Goal: Transaction & Acquisition: Purchase product/service

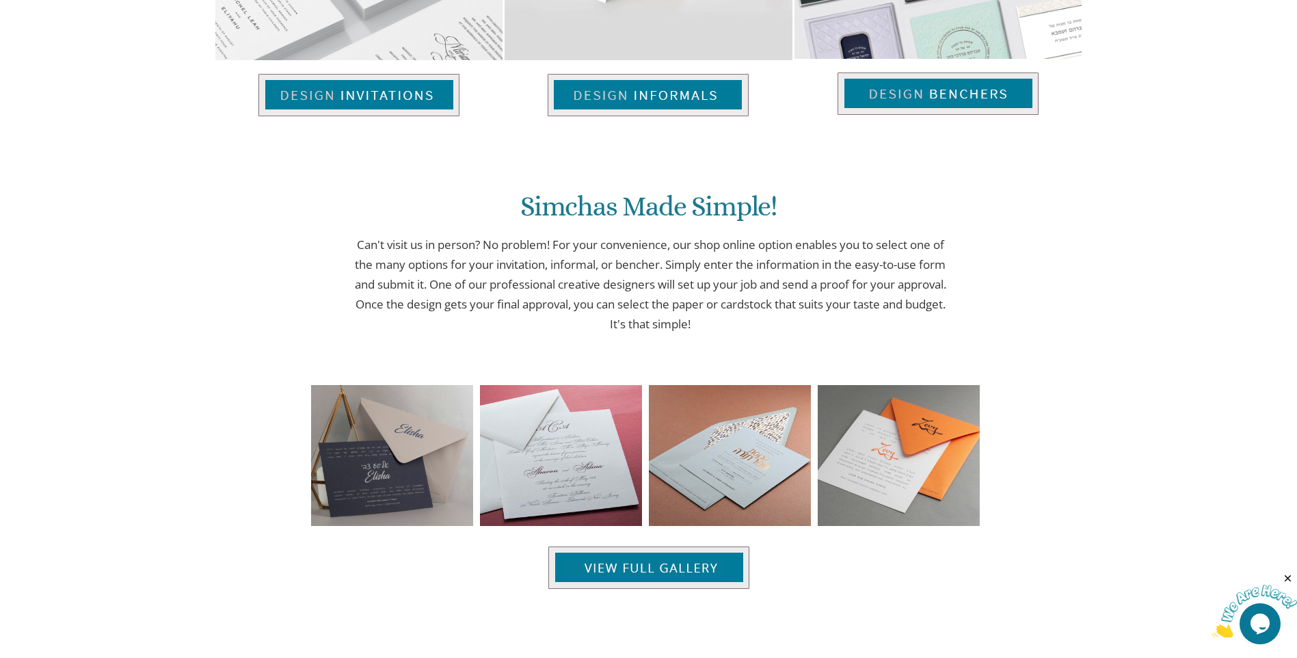
scroll to position [1094, 0]
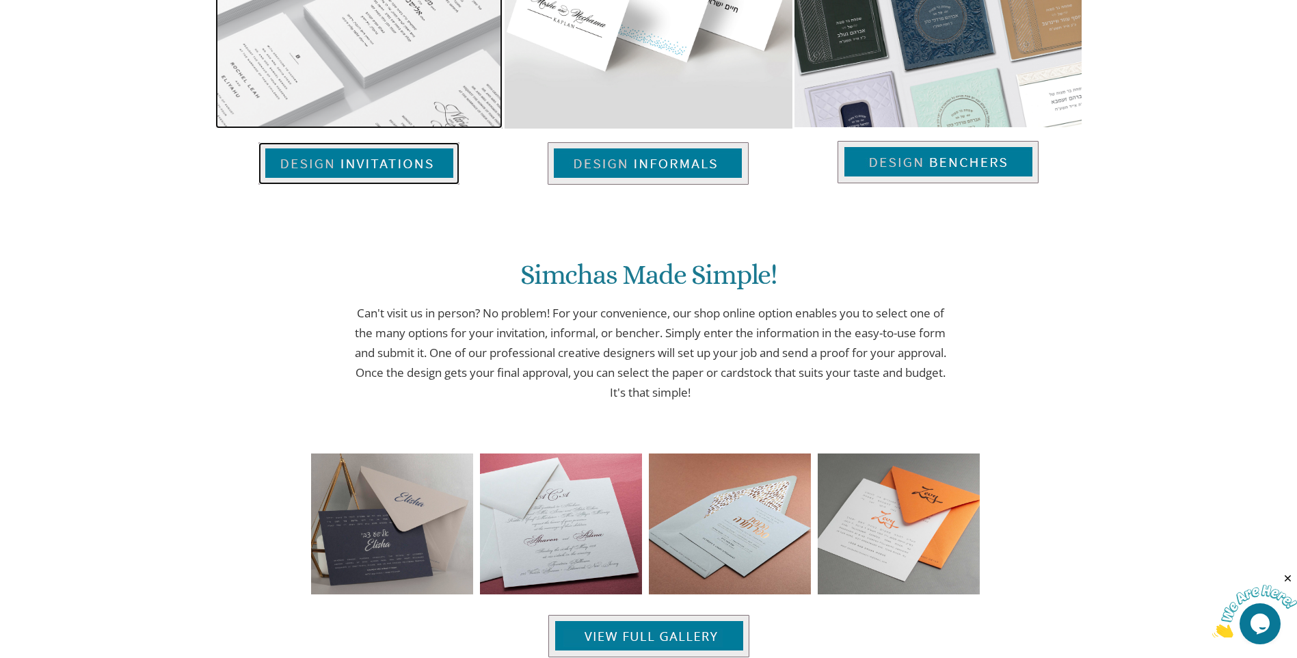
click at [403, 174] on img at bounding box center [358, 163] width 201 height 42
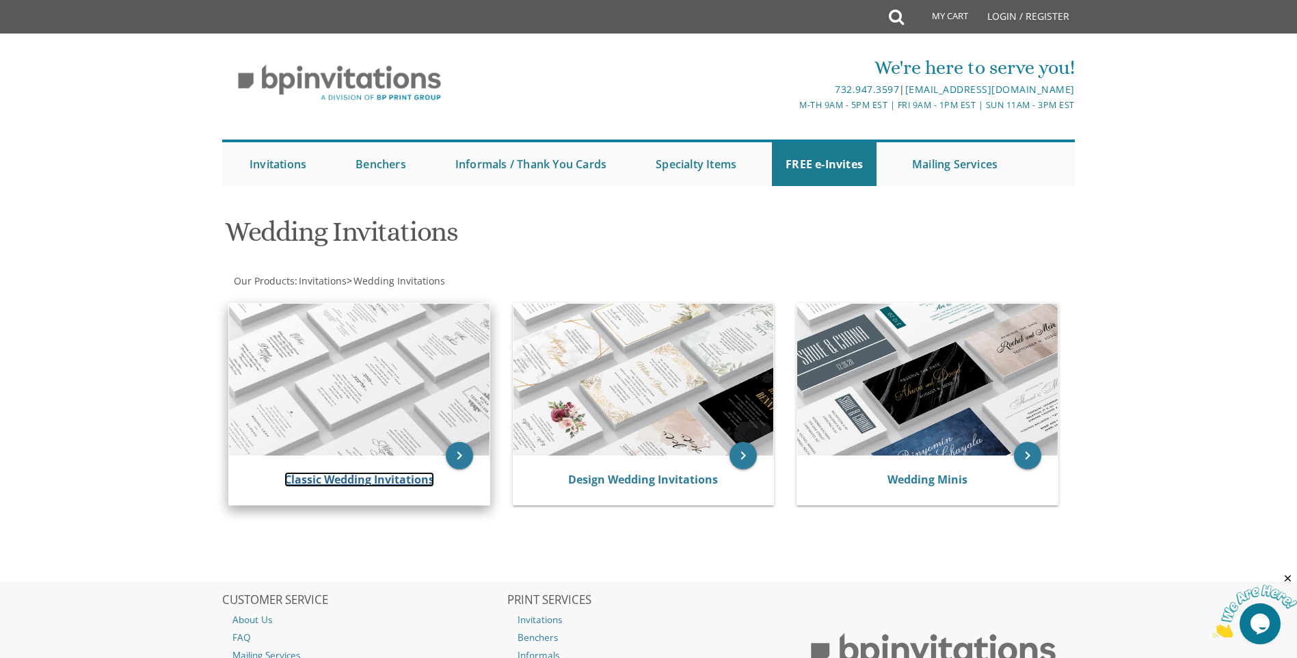
click at [388, 479] on link "Classic Wedding Invitations" at bounding box center [359, 479] width 150 height 15
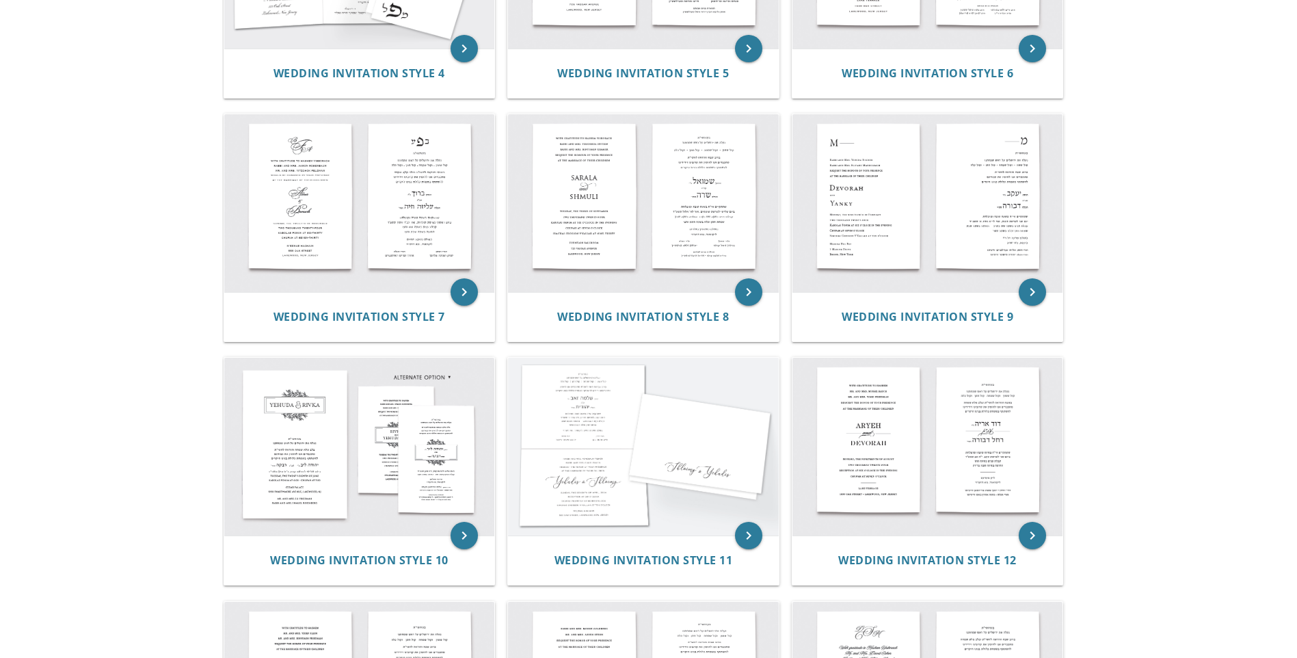
scroll to position [889, 0]
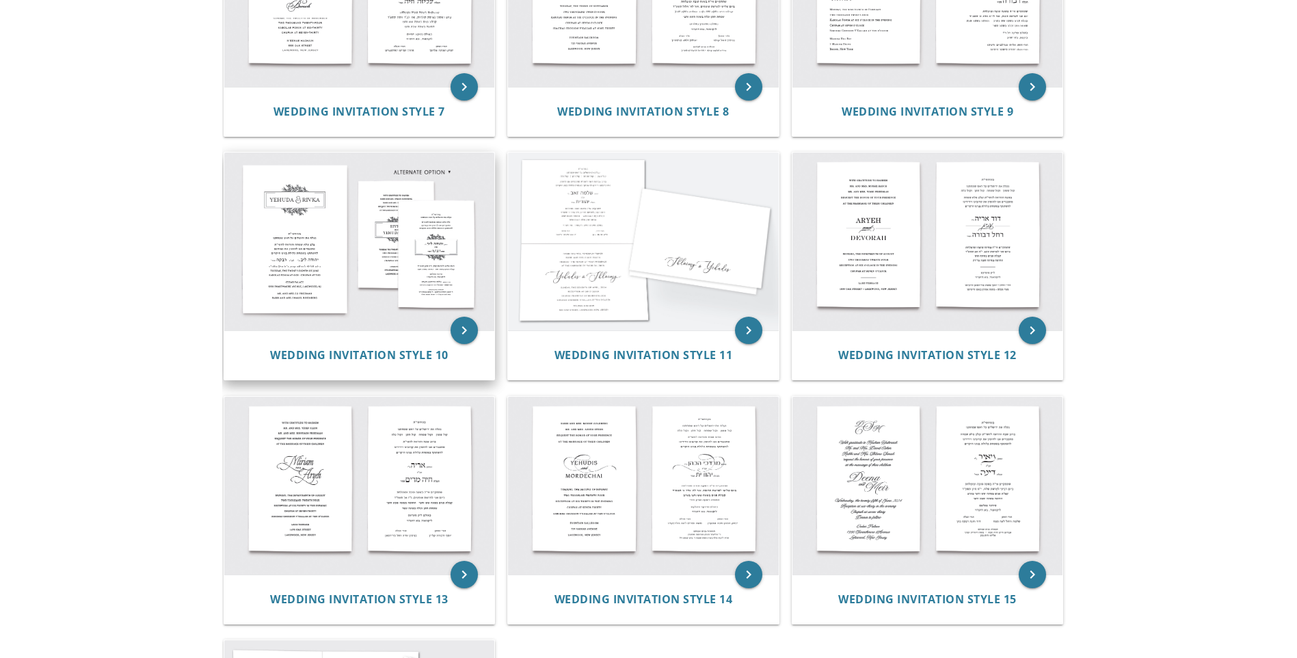
click at [394, 254] on img at bounding box center [359, 241] width 271 height 178
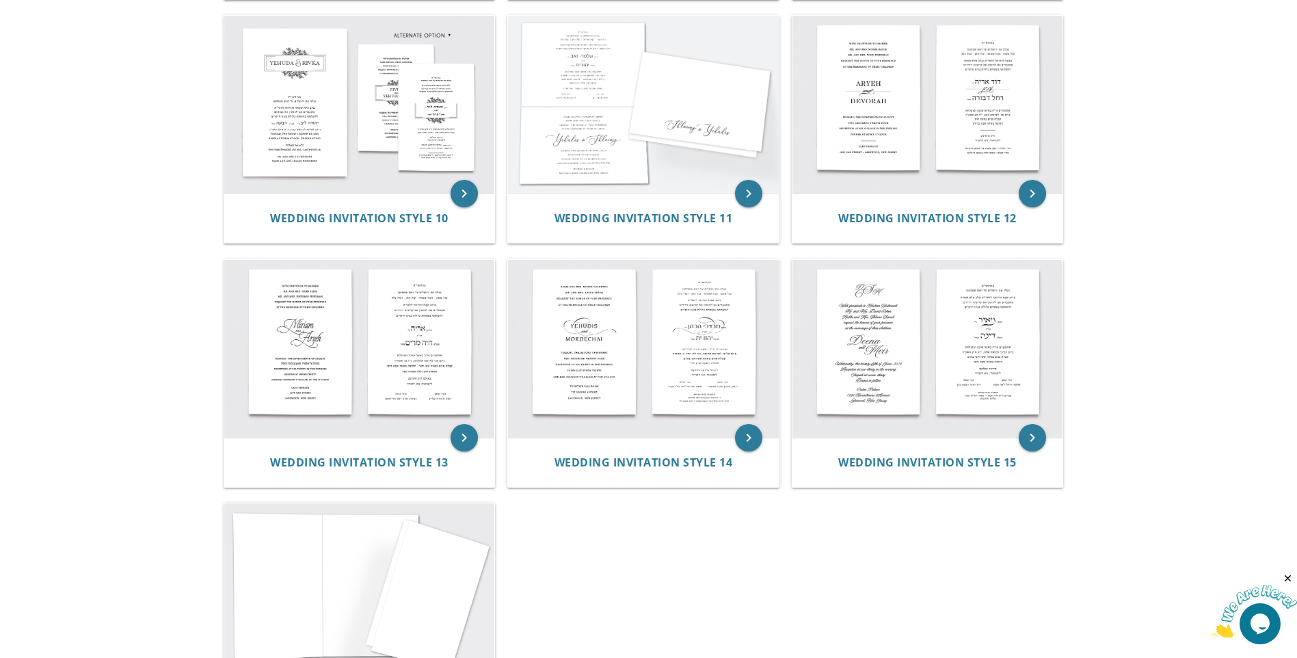
scroll to position [1299, 0]
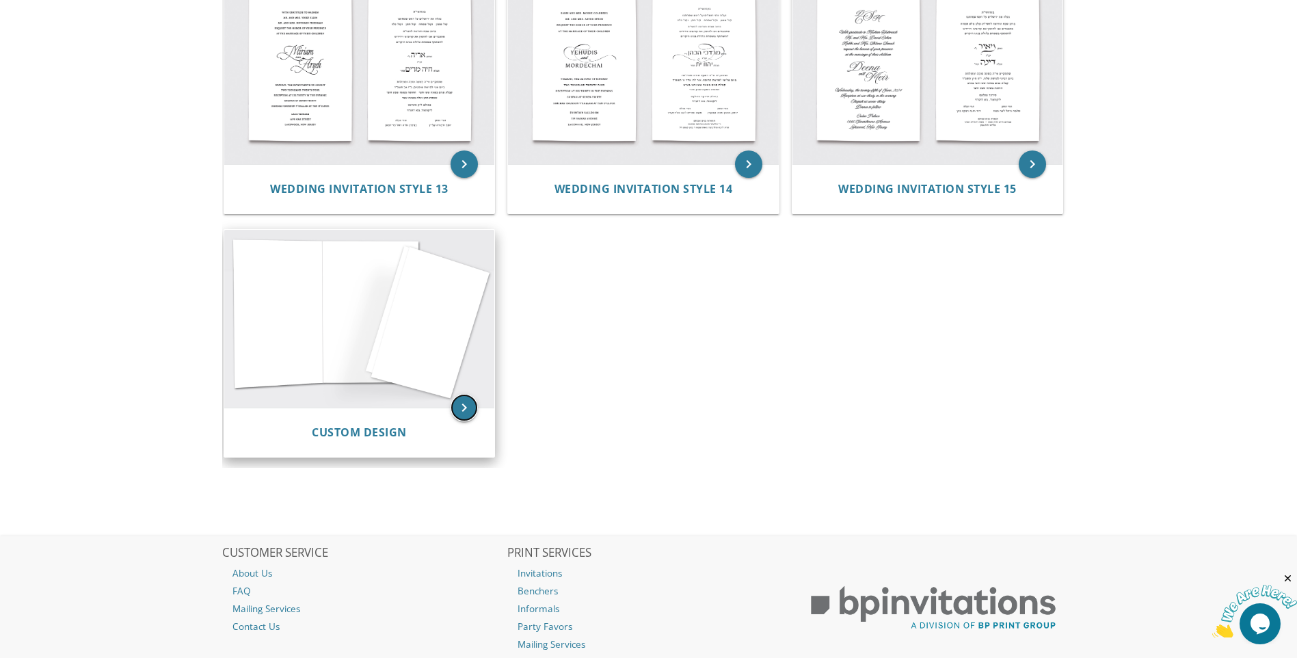
click at [472, 401] on icon "keyboard_arrow_right" at bounding box center [463, 407] width 27 height 27
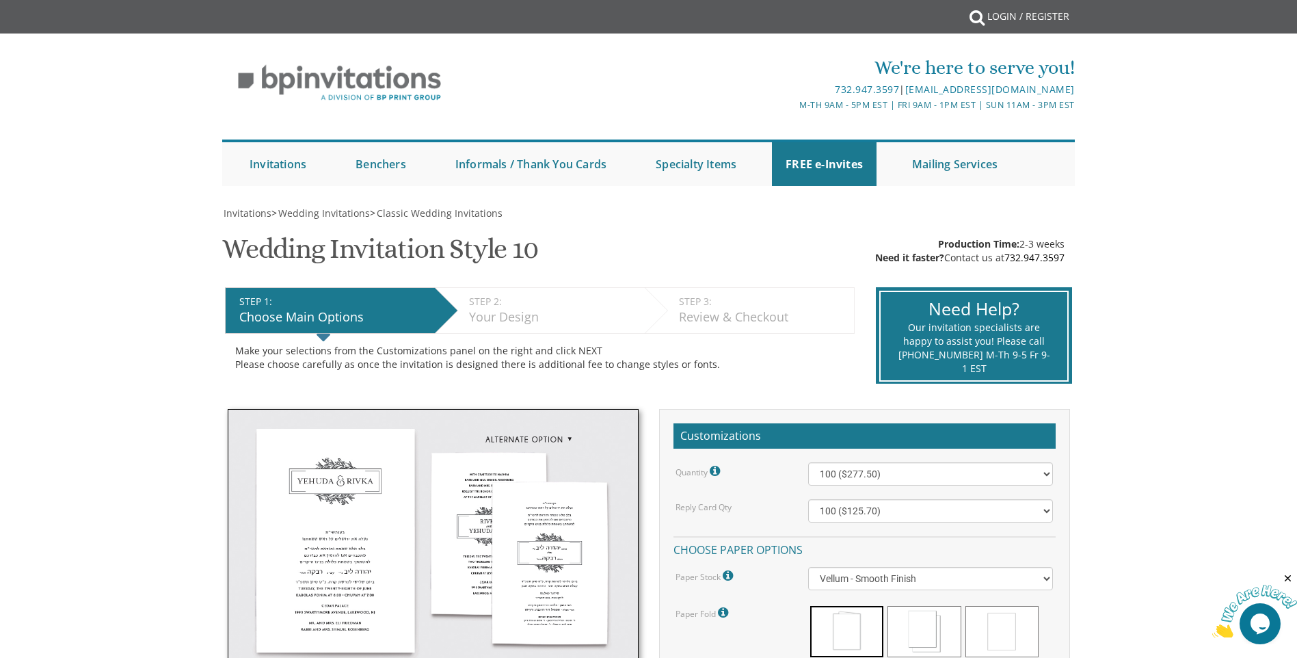
scroll to position [205, 0]
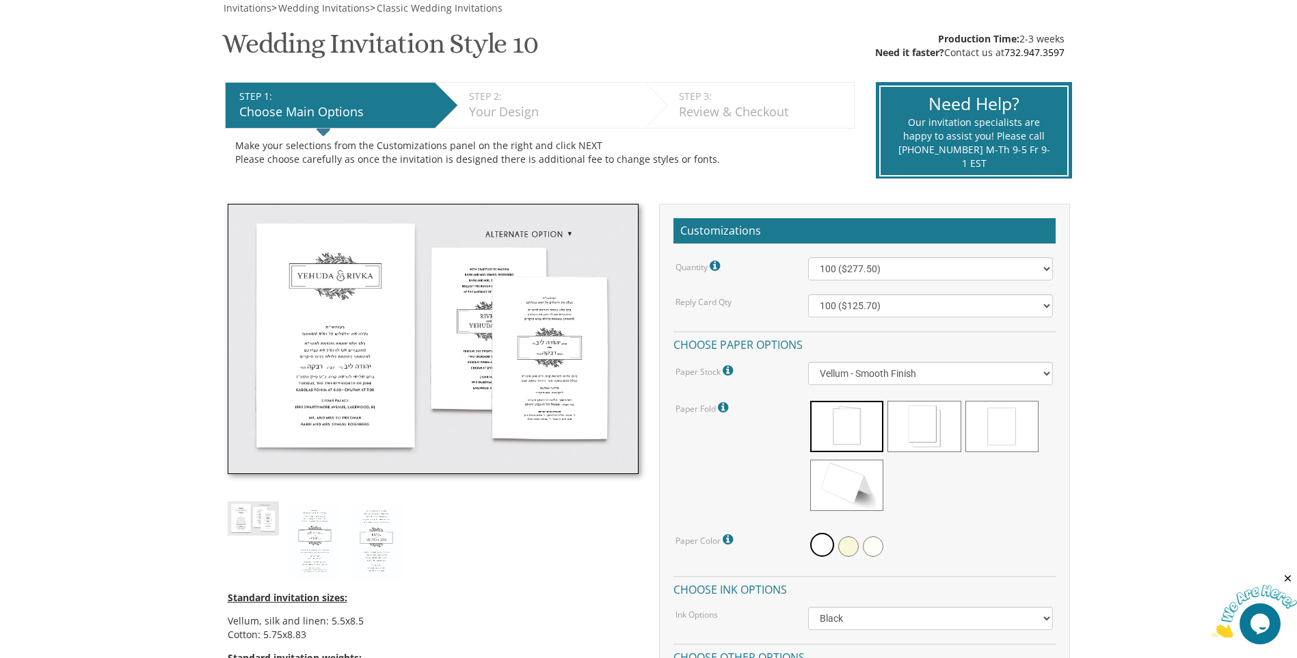
click at [510, 323] on img at bounding box center [433, 339] width 411 height 271
click at [524, 325] on img at bounding box center [433, 339] width 411 height 271
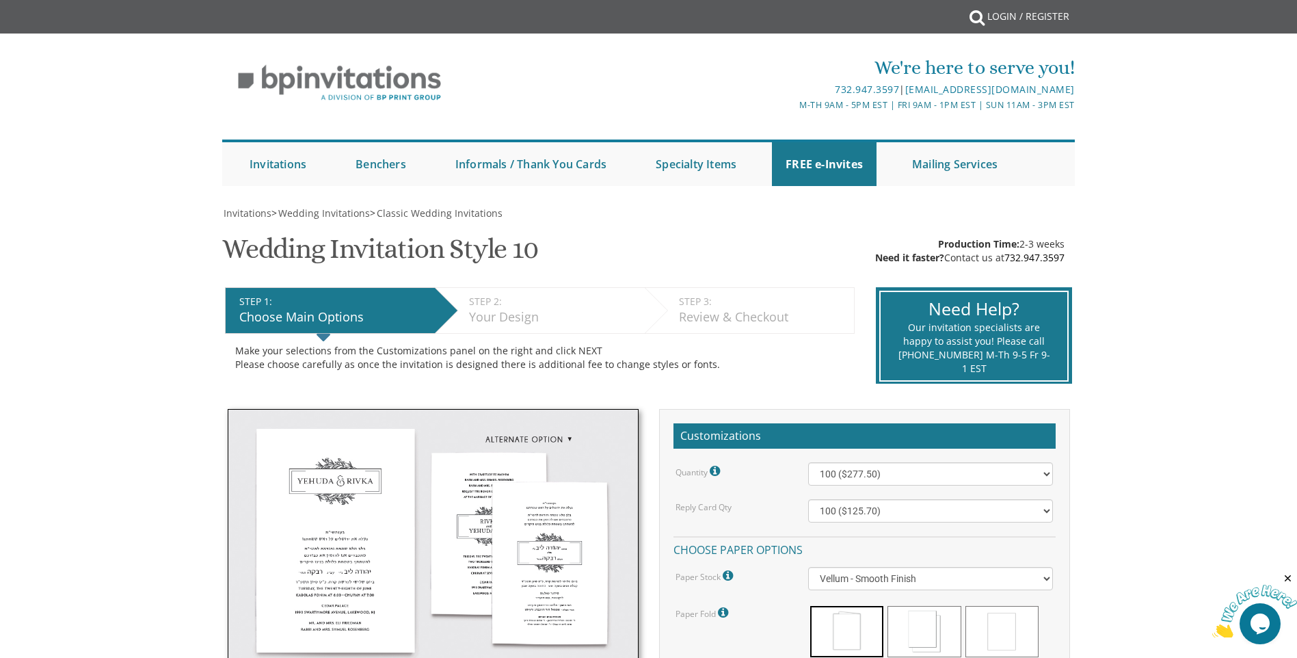
scroll to position [273, 0]
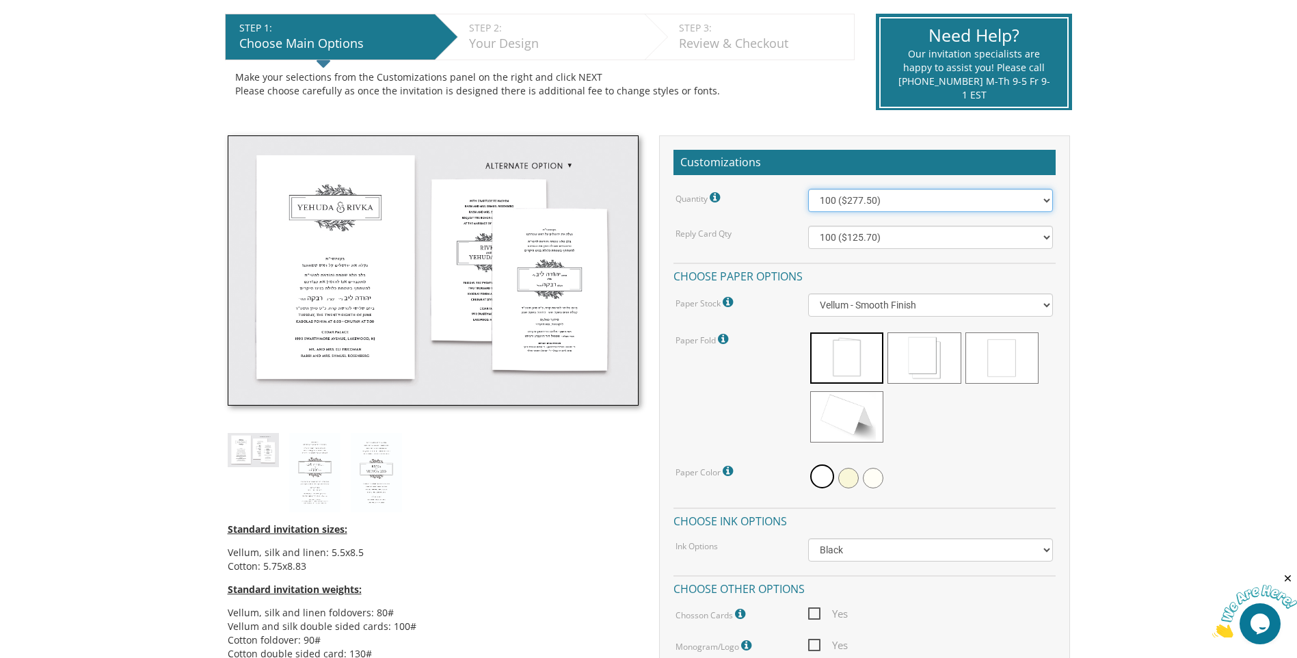
click at [1040, 201] on select "100 ($277.50) 200 ($330.45) 300 ($380.65) 400 ($432.70) 500 ($482.10) 600 ($534…" at bounding box center [930, 200] width 245 height 23
select select "800"
click at [808, 189] on select "100 ($277.50) 200 ($330.45) 300 ($380.65) 400 ($432.70) 500 ($482.10) 600 ($534…" at bounding box center [930, 200] width 245 height 23
click at [1051, 234] on select "100 ($125.70) 200 ($150.60) 300 ($177.95) 400 ($270.70) 500 ($225.30) 600 ($249…" at bounding box center [930, 237] width 245 height 23
select select "800"
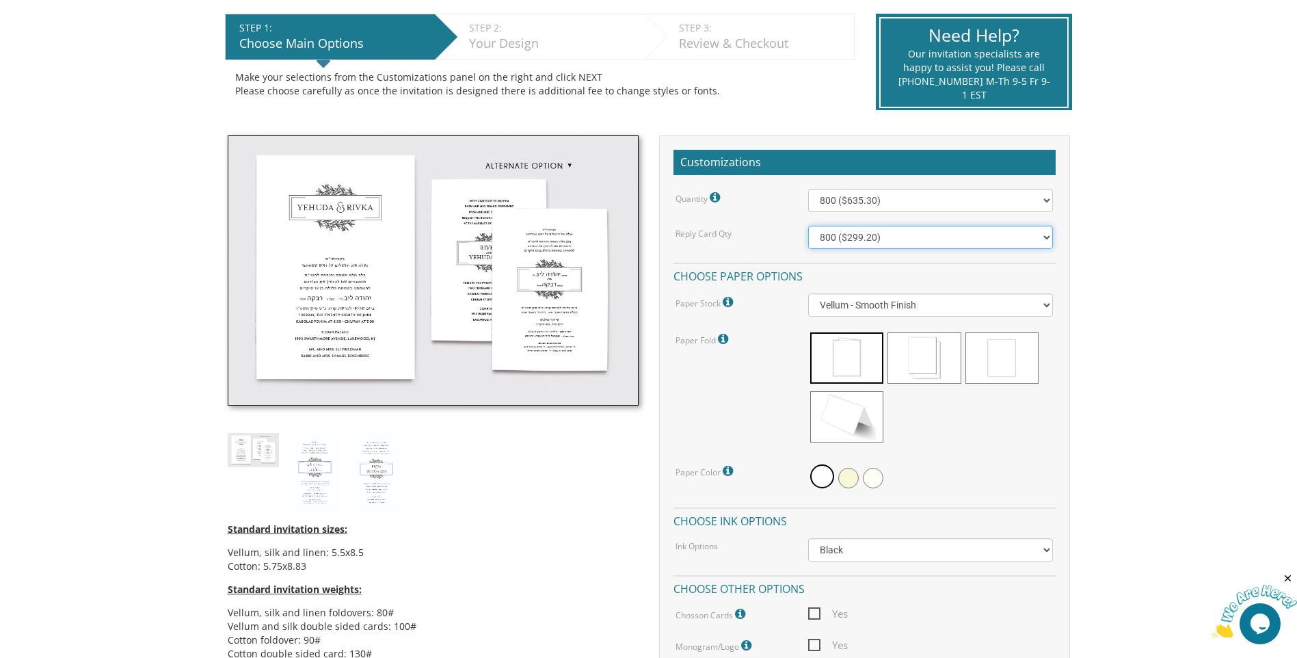
click at [808, 226] on select "100 ($125.70) 200 ($150.60) 300 ($177.95) 400 ($270.70) 500 ($225.30) 600 ($249…" at bounding box center [930, 237] width 245 height 23
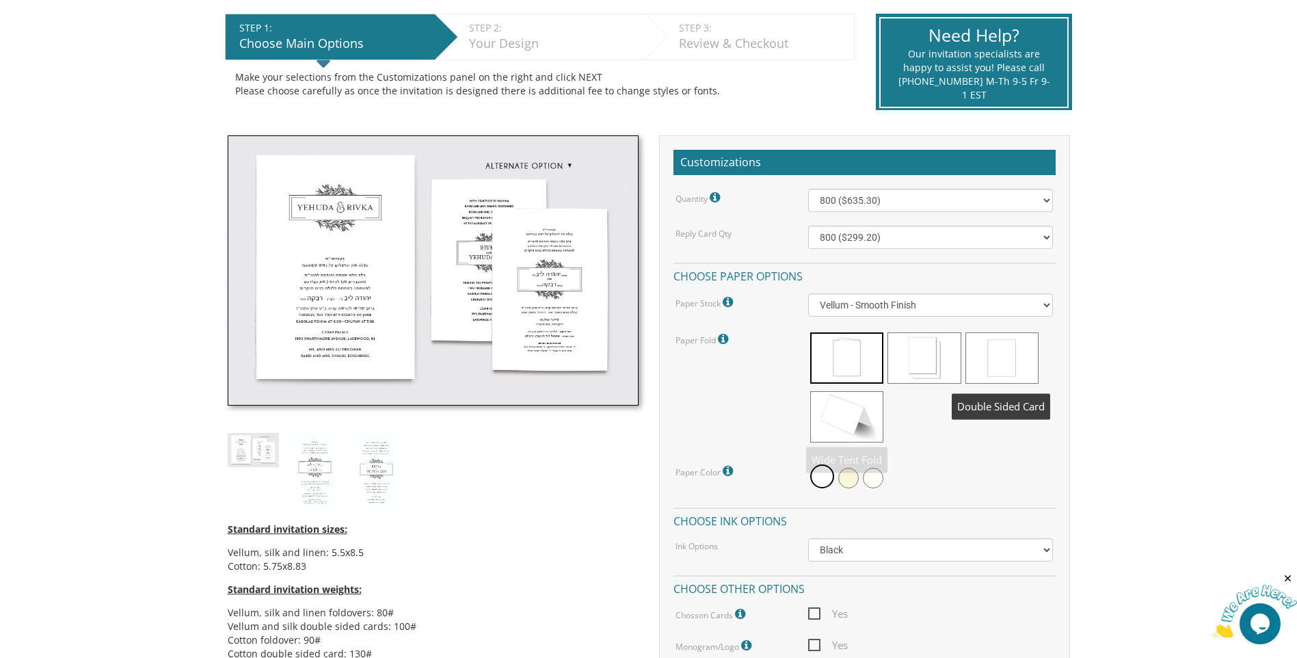
click at [1023, 370] on span at bounding box center [1001, 357] width 73 height 51
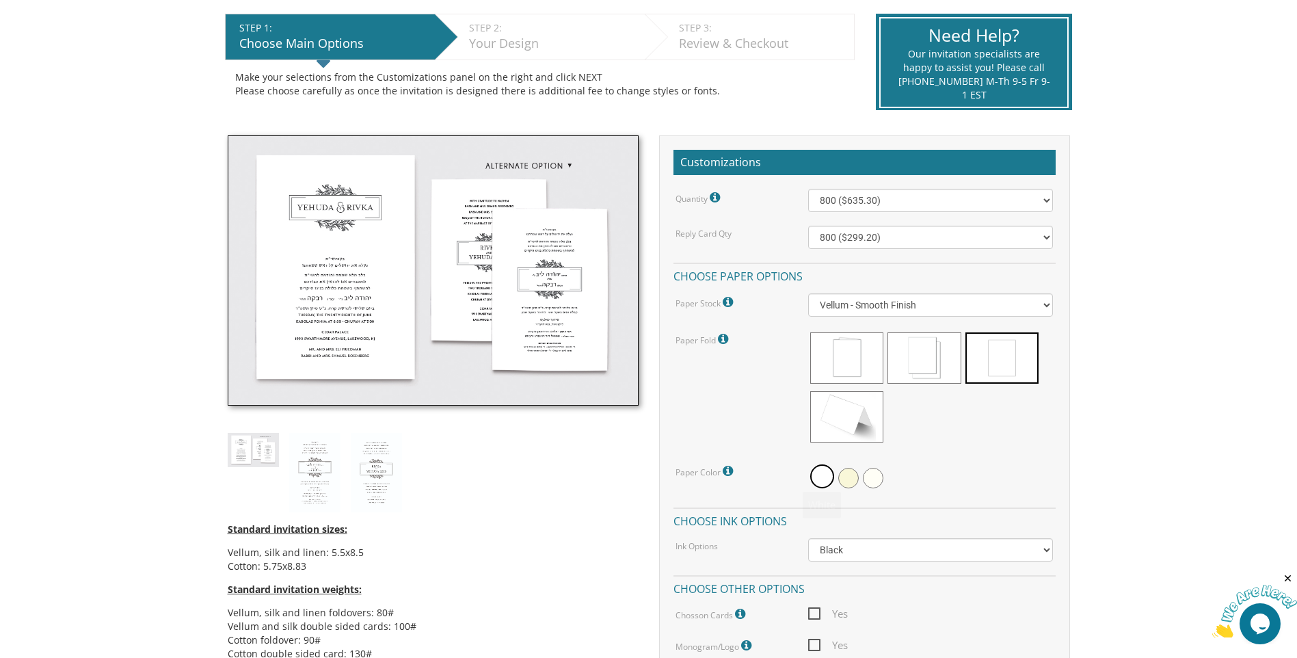
scroll to position [342, 0]
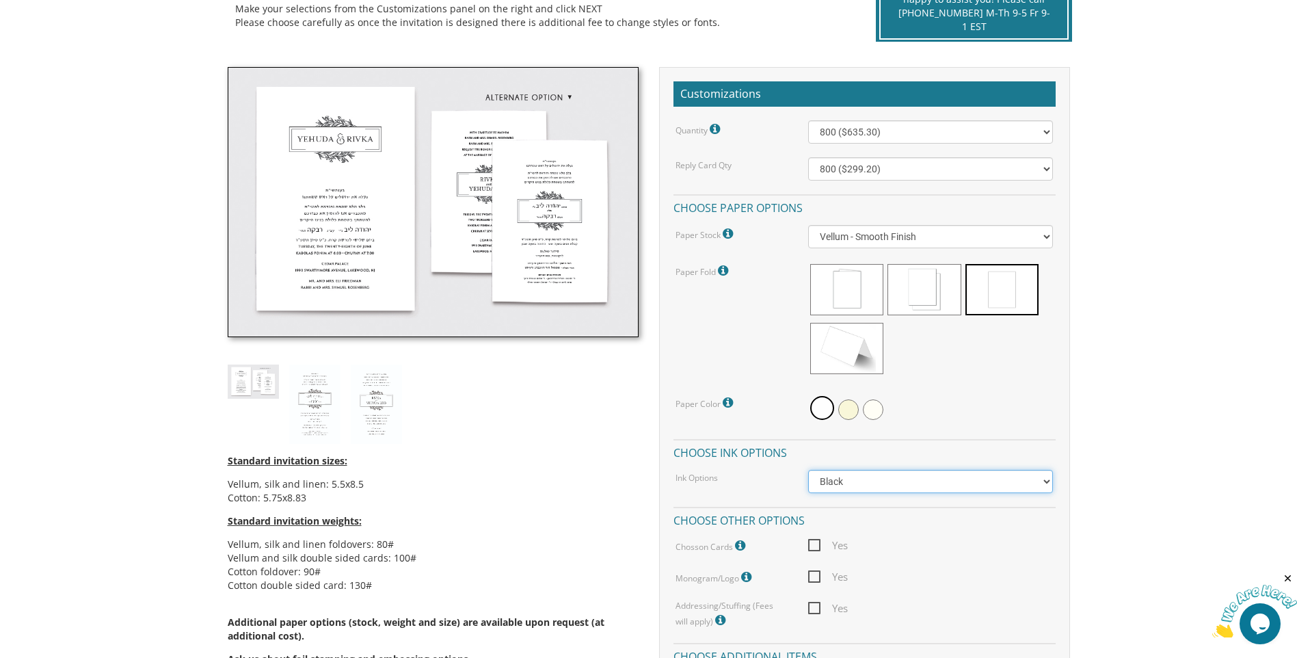
click at [1042, 480] on select "Black Colored Ink ($65.00) Black + One Color ($211.00) Two Colors ($265.00)" at bounding box center [930, 481] width 245 height 23
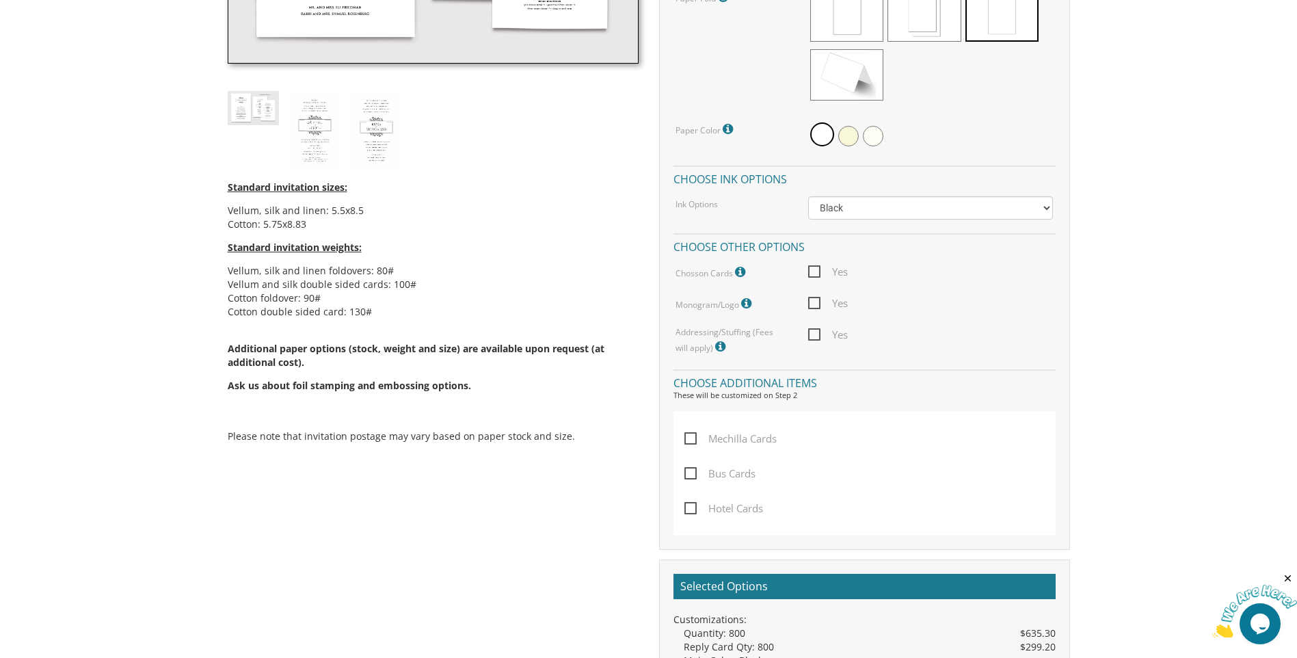
click at [815, 275] on span "Yes" at bounding box center [828, 271] width 40 height 17
click at [815, 275] on input "Yes" at bounding box center [812, 270] width 9 height 9
checkbox input "true"
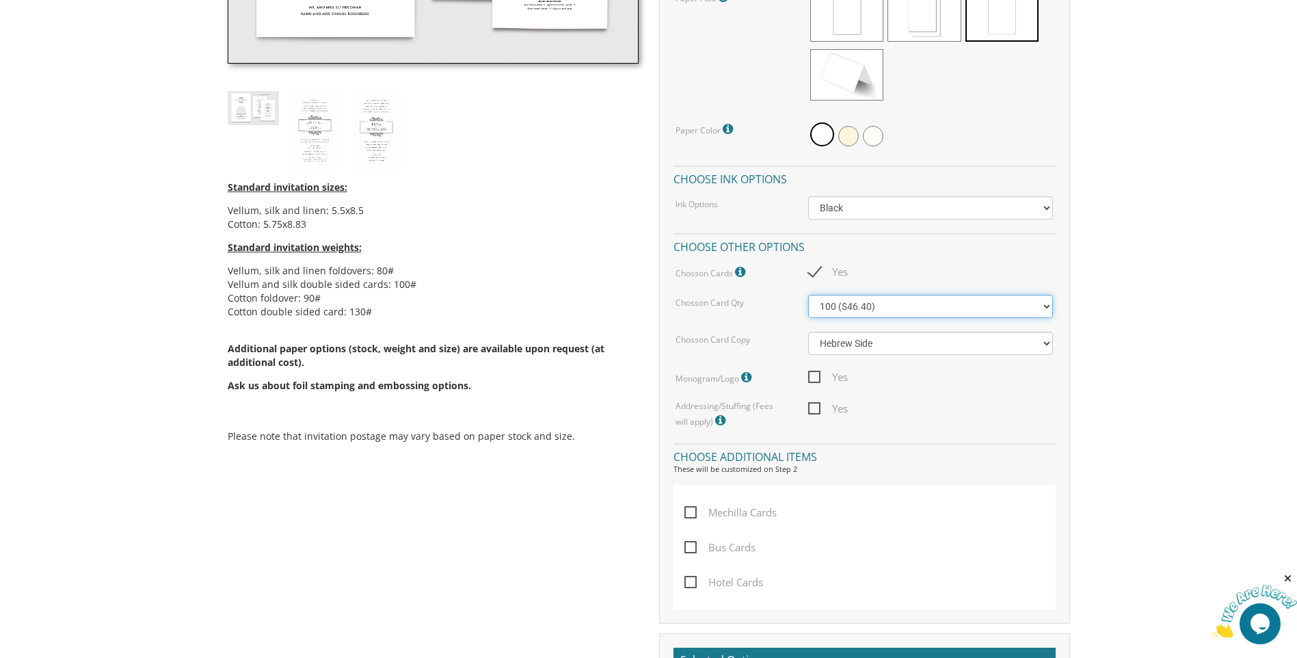
click at [1040, 308] on select "100 ($46.40) 200 ($55.20) 300 ($61.85)" at bounding box center [930, 306] width 245 height 23
select select "200"
click at [808, 295] on select "100 ($46.40) 200 ($55.20) 300 ($61.85)" at bounding box center [930, 306] width 245 height 23
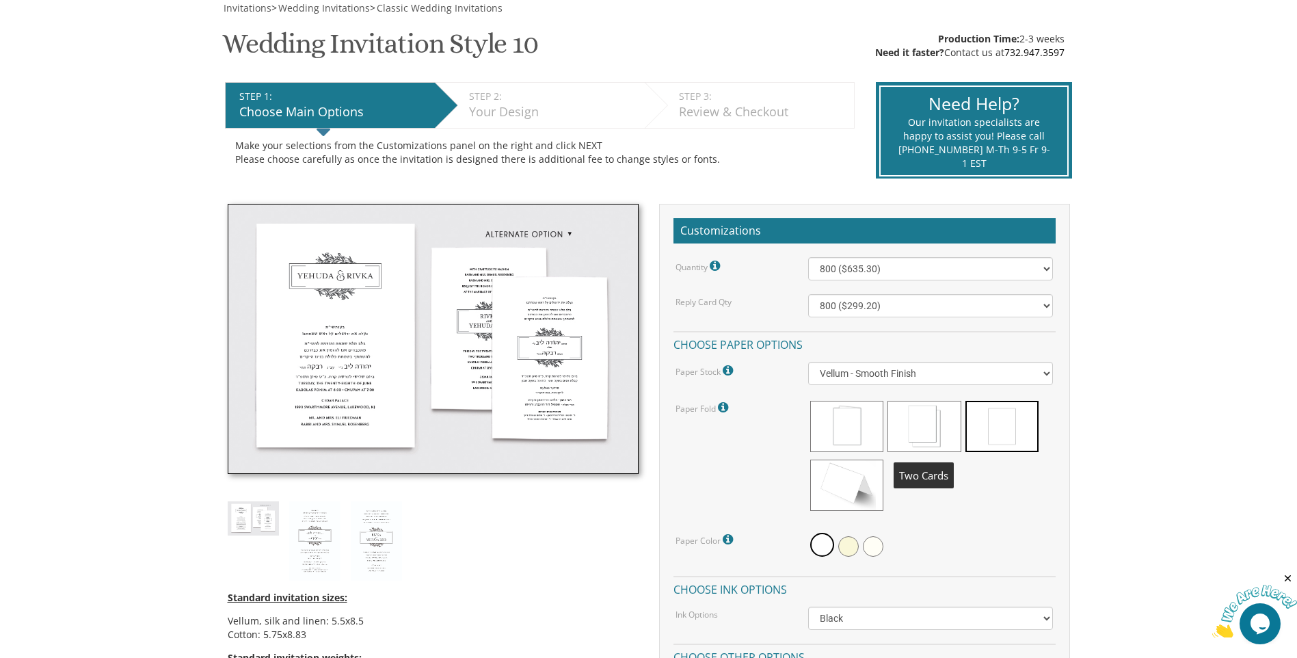
scroll to position [342, 0]
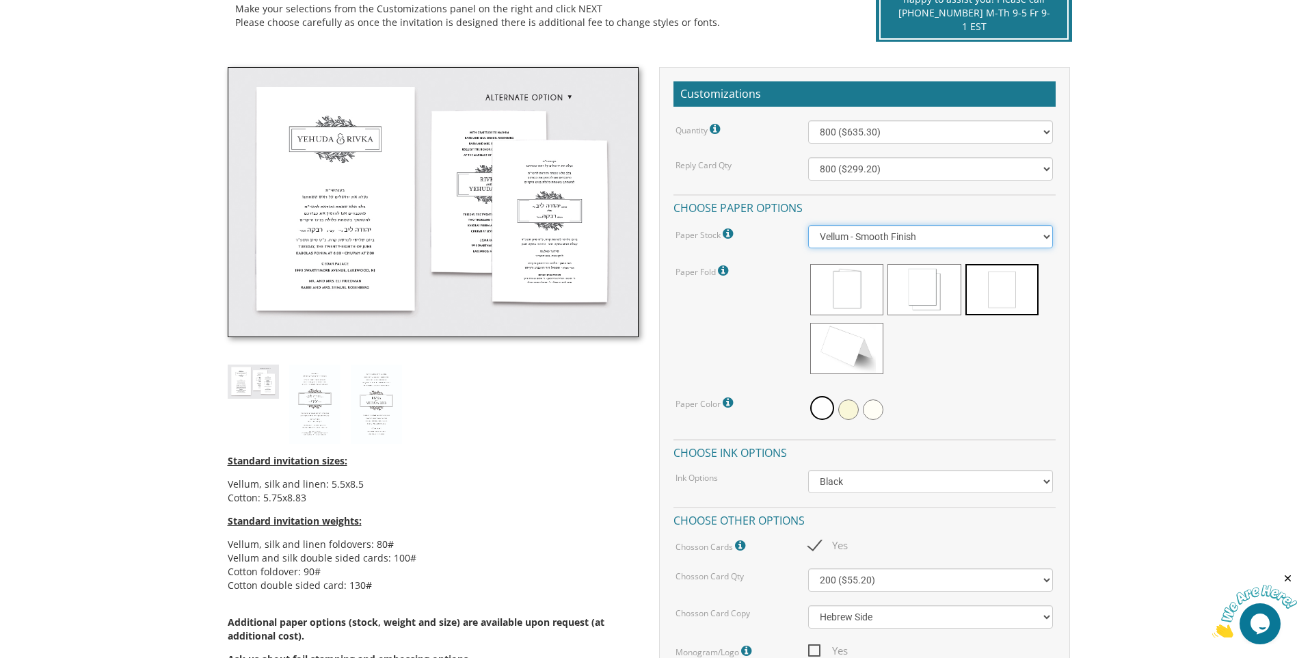
click at [1045, 243] on select "Vellum - Smooth Finish Linen - Subtle Embossed Crosshatch Texture Silk - Soft, …" at bounding box center [930, 236] width 245 height 23
click at [808, 225] on select "Vellum - Smooth Finish Linen - Subtle Embossed Crosshatch Texture Silk - Soft, …" at bounding box center [930, 236] width 245 height 23
click at [1041, 234] on select "Vellum - Smooth Finish Linen - Subtle Embossed Crosshatch Texture Silk - Soft, …" at bounding box center [930, 236] width 245 height 23
click at [1038, 480] on select "Black Colored Ink ($65.00) Black + One Color ($211.00) Two Colors ($265.00)" at bounding box center [930, 481] width 245 height 23
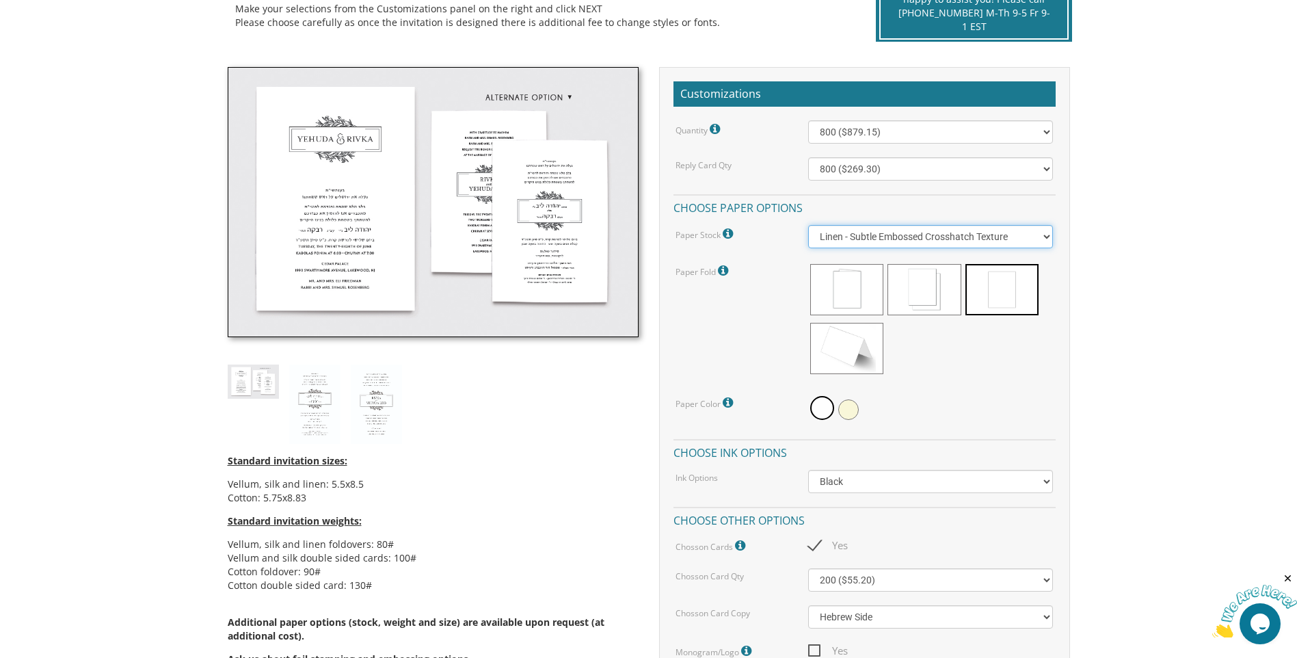
click at [1041, 239] on select "Vellum - Smooth Finish Linen - Subtle Embossed Crosshatch Texture Silk - Soft, …" at bounding box center [930, 236] width 245 height 23
select select "Vellum"
click at [808, 225] on select "Vellum - Smooth Finish Linen - Subtle Embossed Crosshatch Texture Silk - Soft, …" at bounding box center [930, 236] width 245 height 23
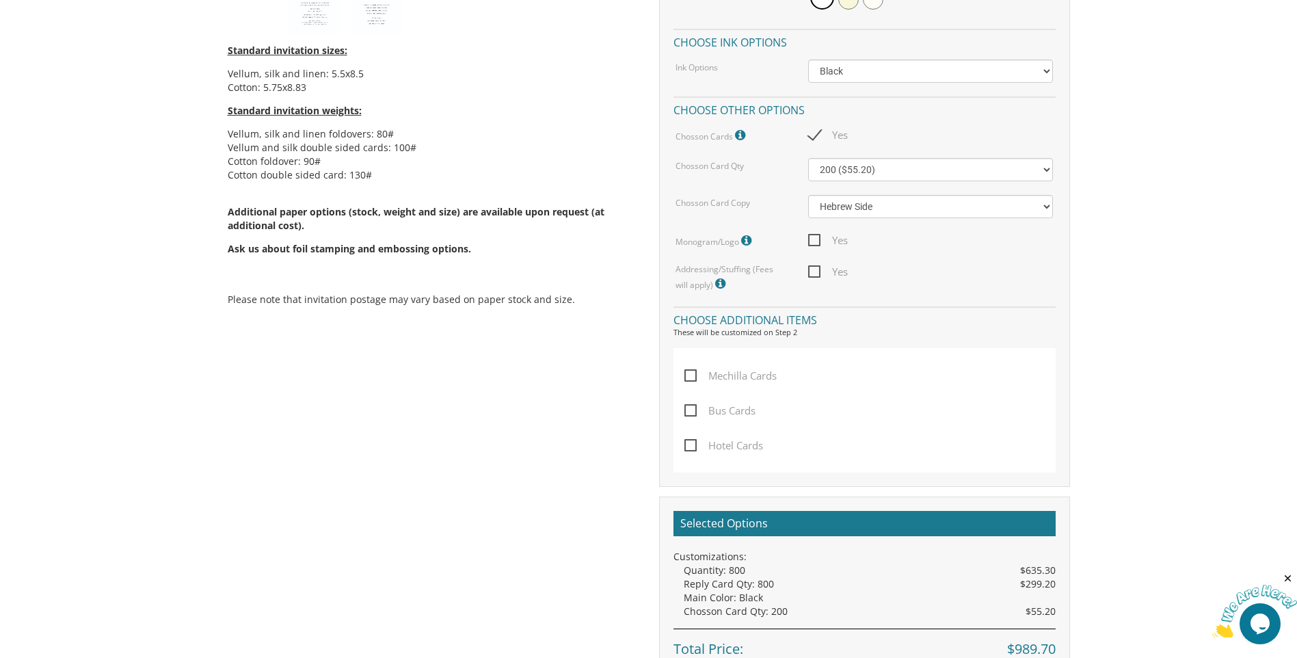
scroll to position [1025, 0]
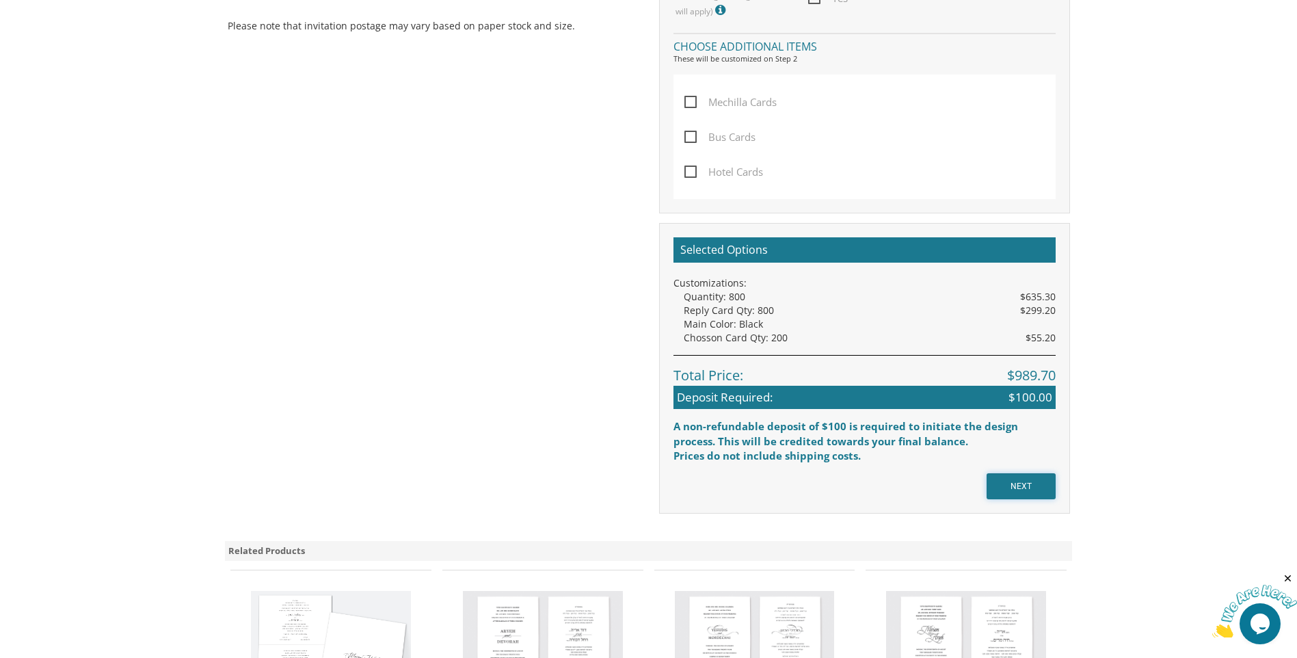
click at [1020, 487] on input "NEXT" at bounding box center [1020, 486] width 69 height 26
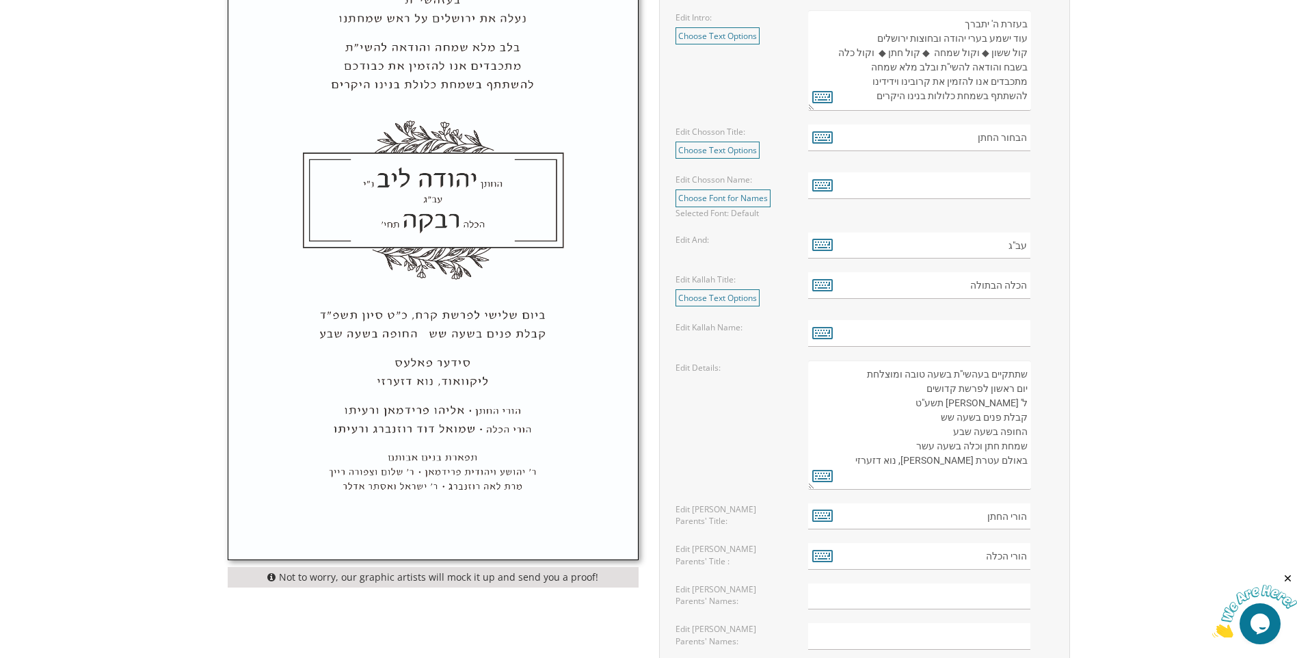
scroll to position [410, 0]
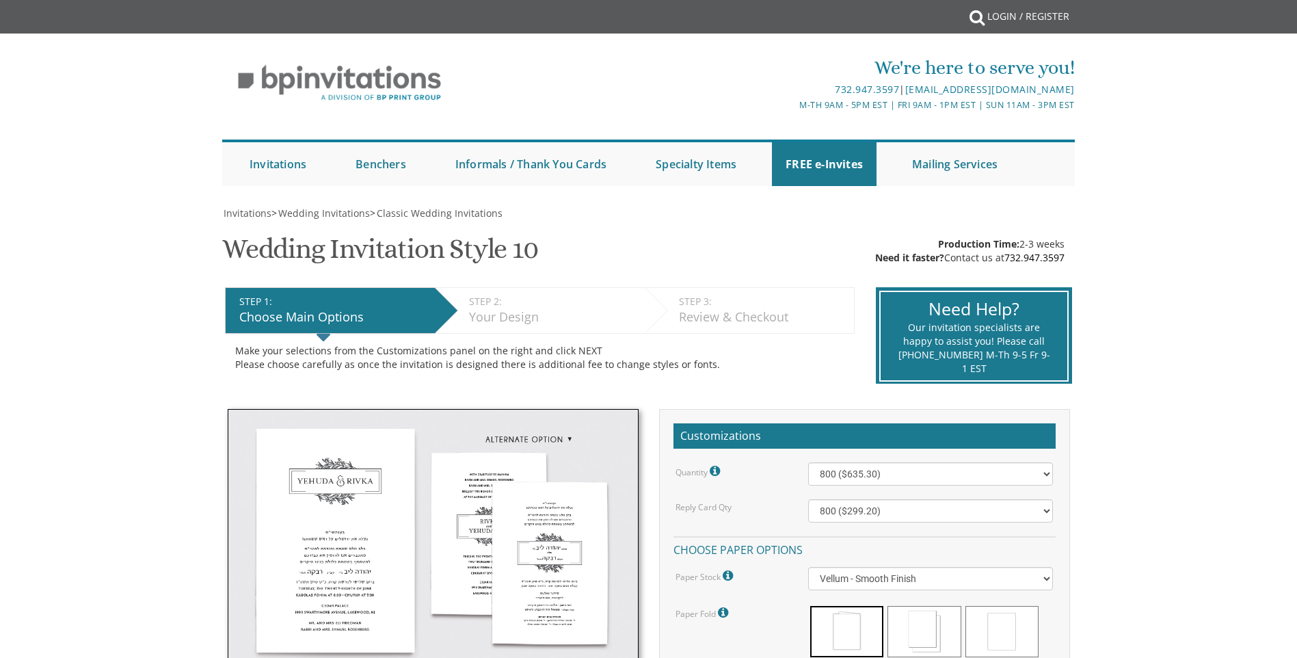
select select "800"
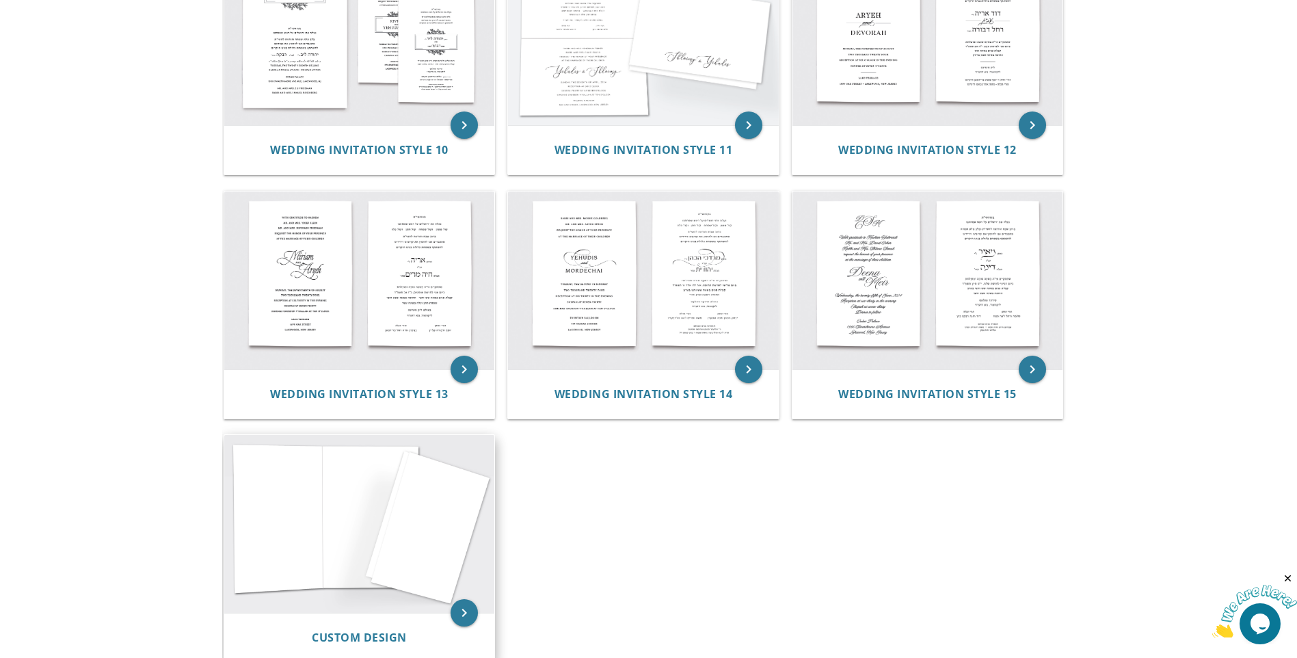
scroll to position [1389, 0]
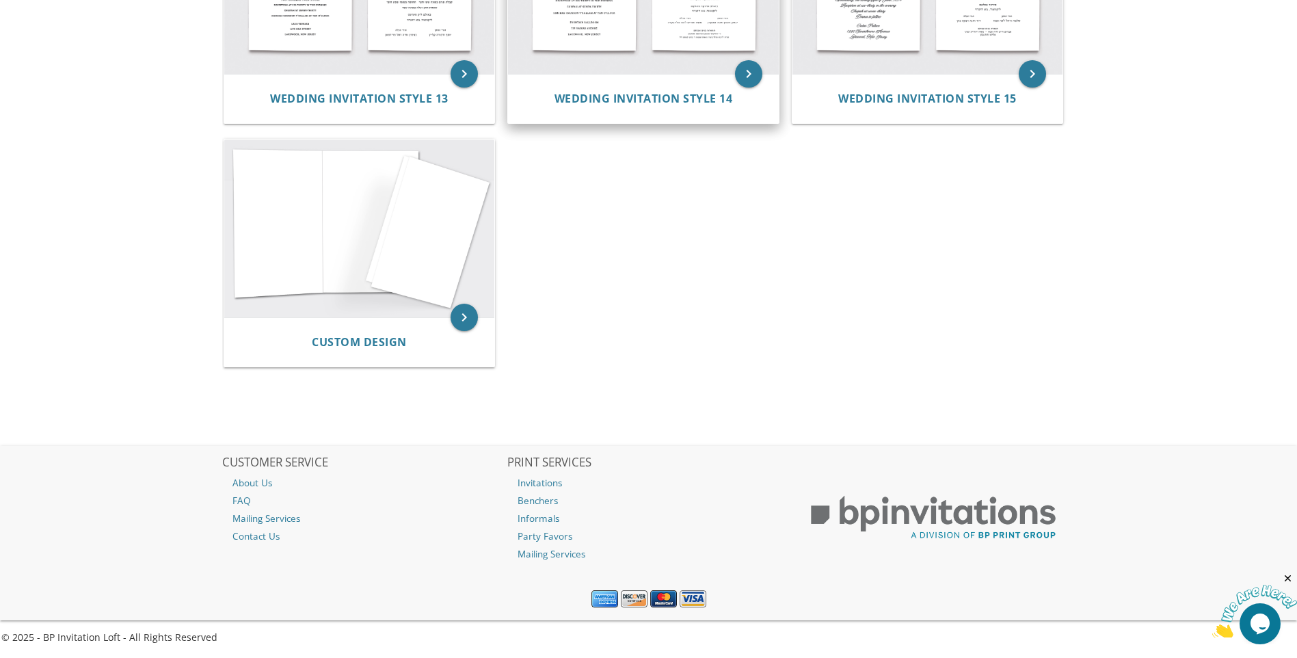
click at [662, 81] on div "Wedding Invitation Style 14" at bounding box center [643, 98] width 271 height 49
click at [659, 94] on span "Wedding Invitation Style 14" at bounding box center [643, 98] width 178 height 15
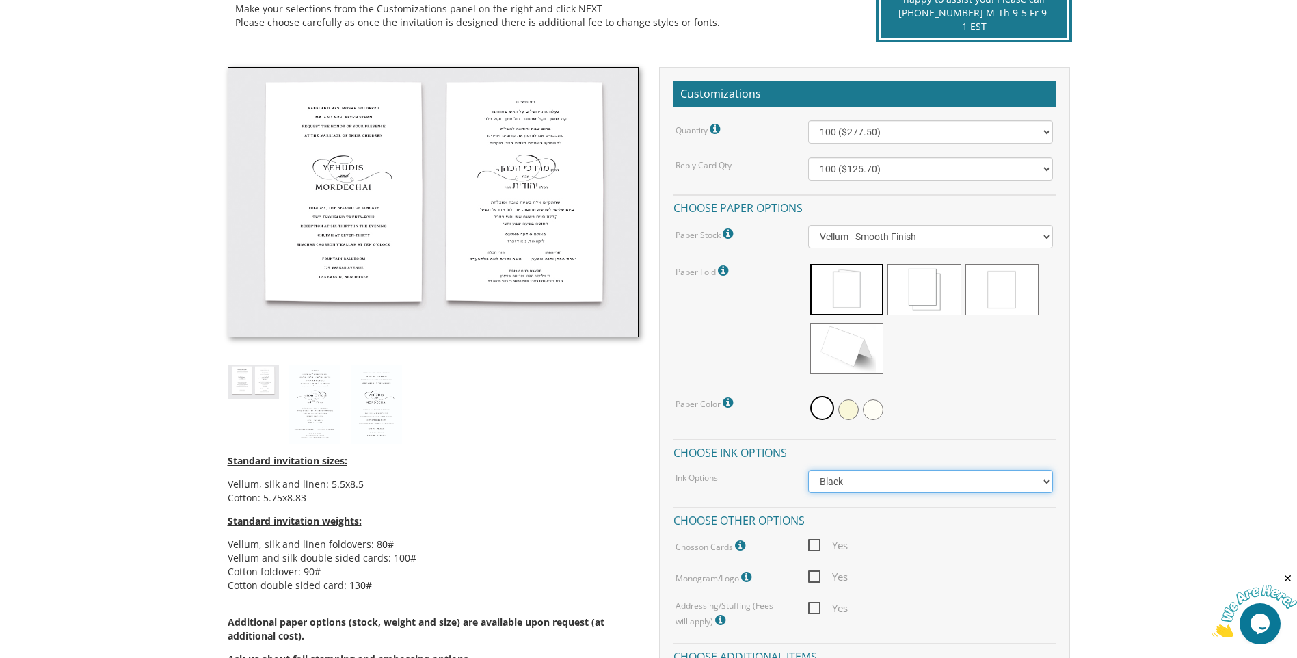
click at [1047, 480] on select "Black Colored Ink ($65.00) Black + One Color ($211.00) Two Colors ($265.00)" at bounding box center [930, 481] width 245 height 23
select select "Standard"
click at [808, 470] on select "Black Colored Ink ($65.00) Black + One Color ($211.00) Two Colors ($265.00)" at bounding box center [930, 481] width 245 height 23
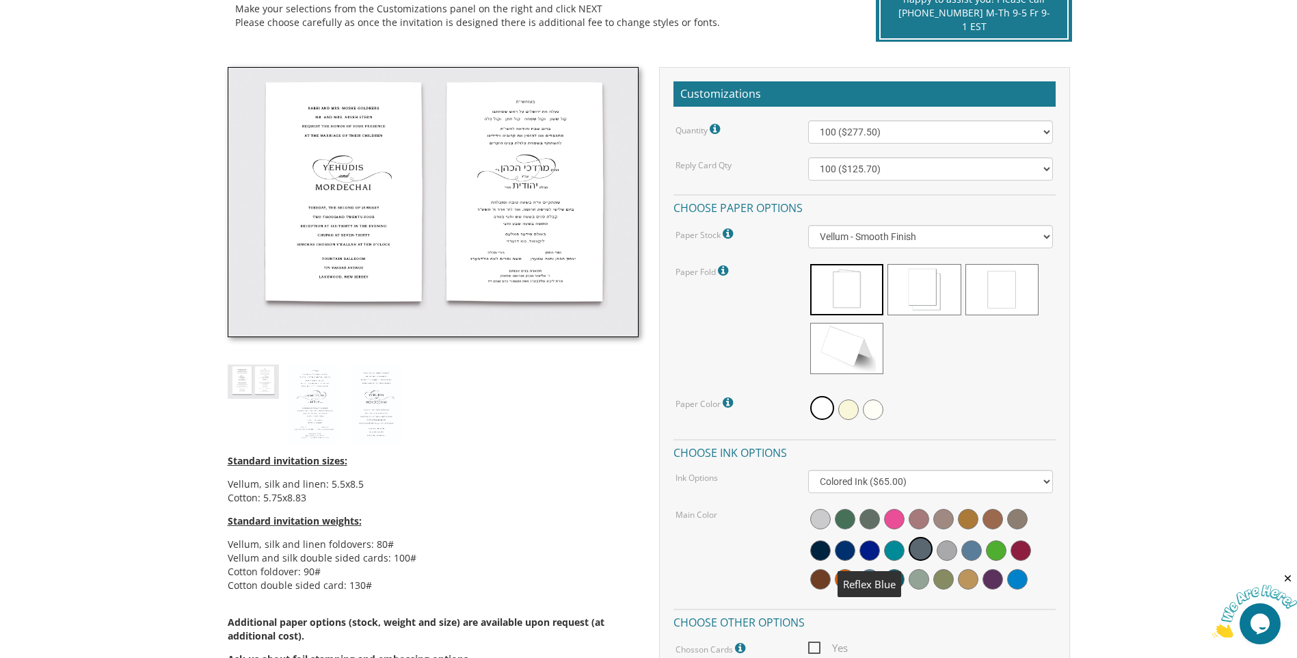
click at [873, 547] on span at bounding box center [869, 550] width 21 height 21
click at [866, 541] on span at bounding box center [871, 549] width 24 height 24
